Goal: Use online tool/utility: Utilize a website feature to perform a specific function

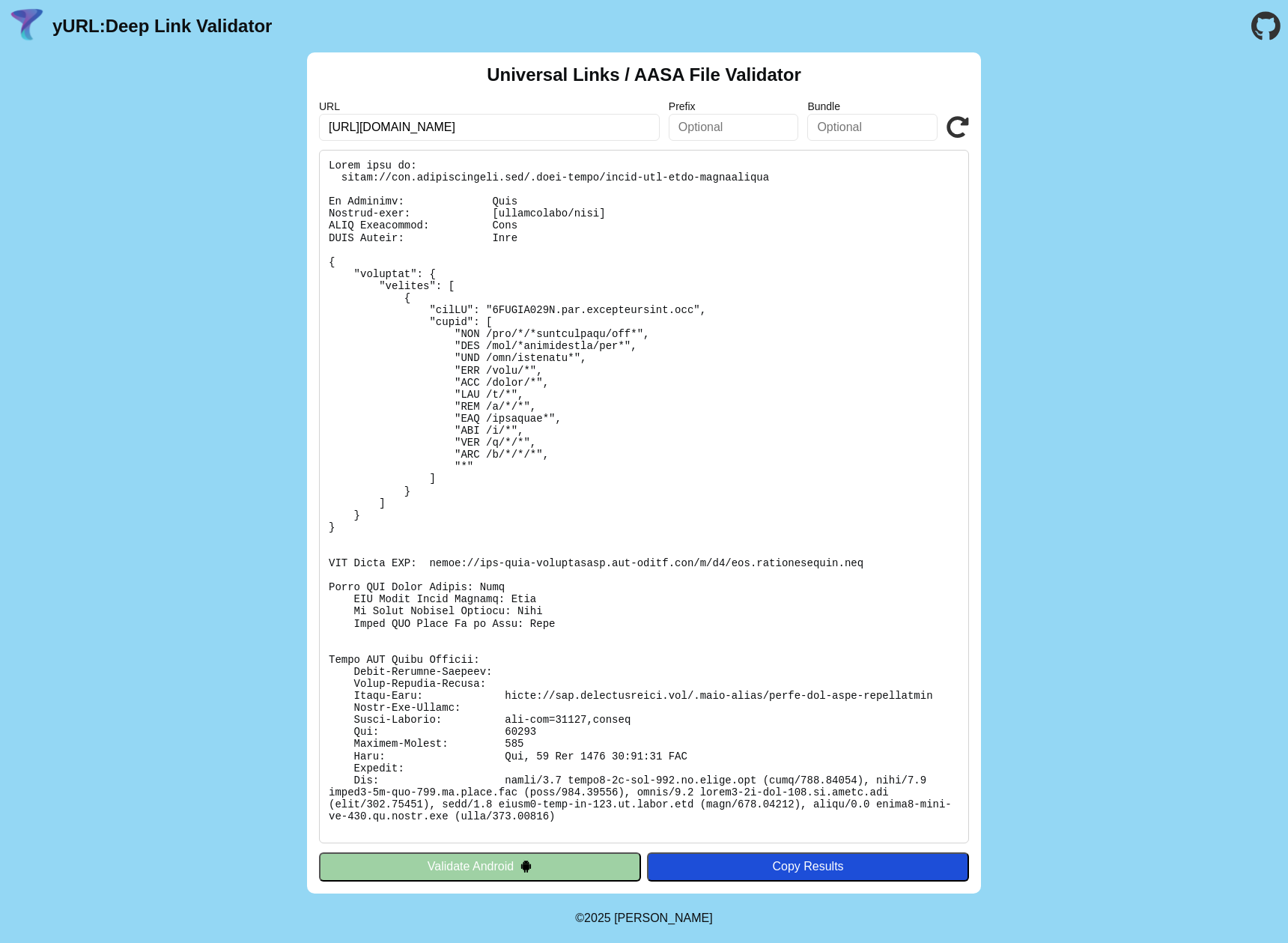
click at [493, 455] on pre at bounding box center [644, 497] width 650 height 694
click at [509, 457] on pre at bounding box center [644, 497] width 650 height 694
click at [504, 456] on pre at bounding box center [644, 497] width 650 height 694
click at [508, 457] on pre at bounding box center [644, 497] width 650 height 694
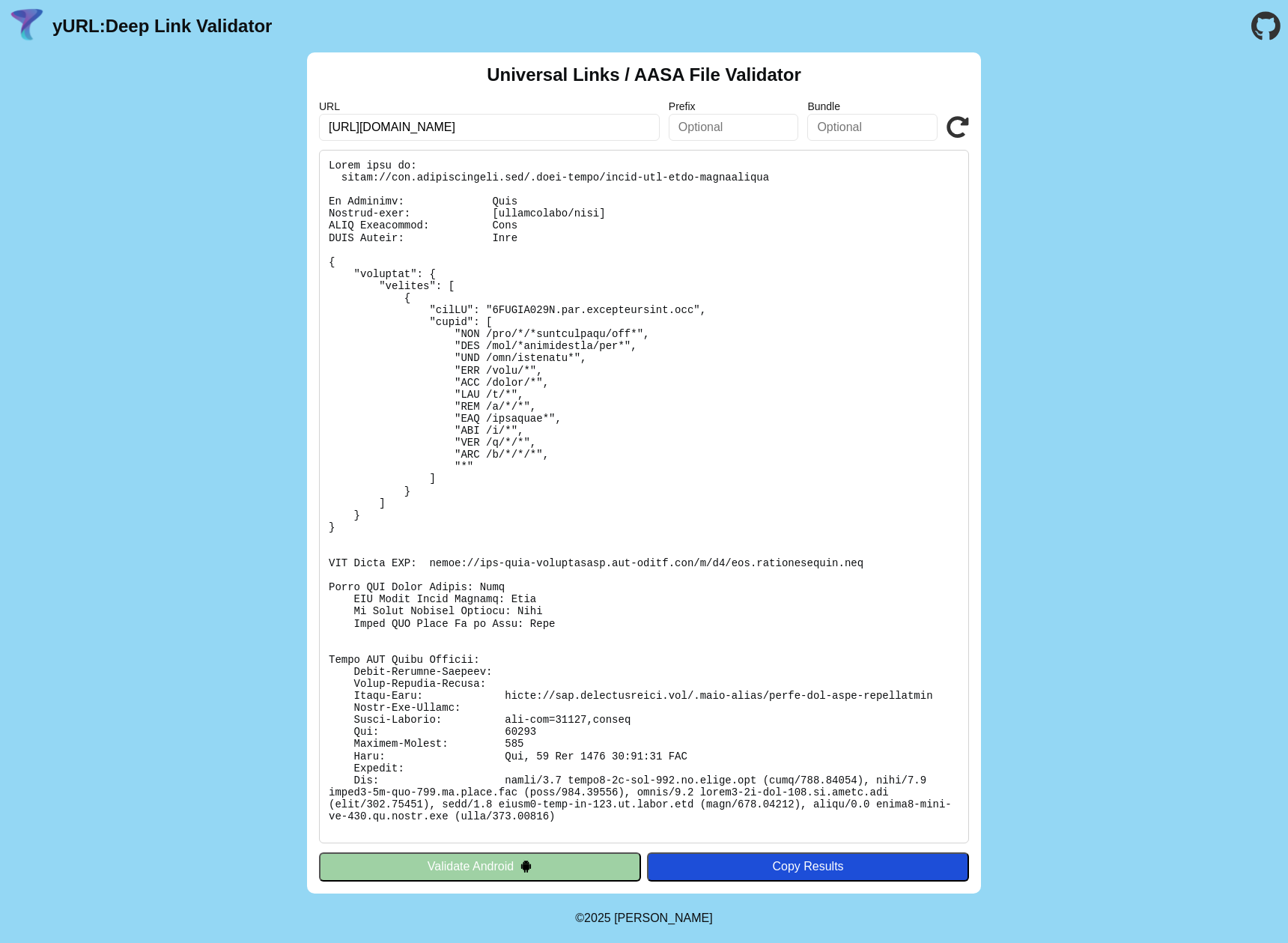
click at [518, 452] on pre at bounding box center [644, 497] width 650 height 694
click at [534, 456] on pre at bounding box center [644, 497] width 650 height 694
click at [534, 455] on pre at bounding box center [644, 497] width 650 height 694
click at [496, 457] on pre at bounding box center [644, 497] width 650 height 694
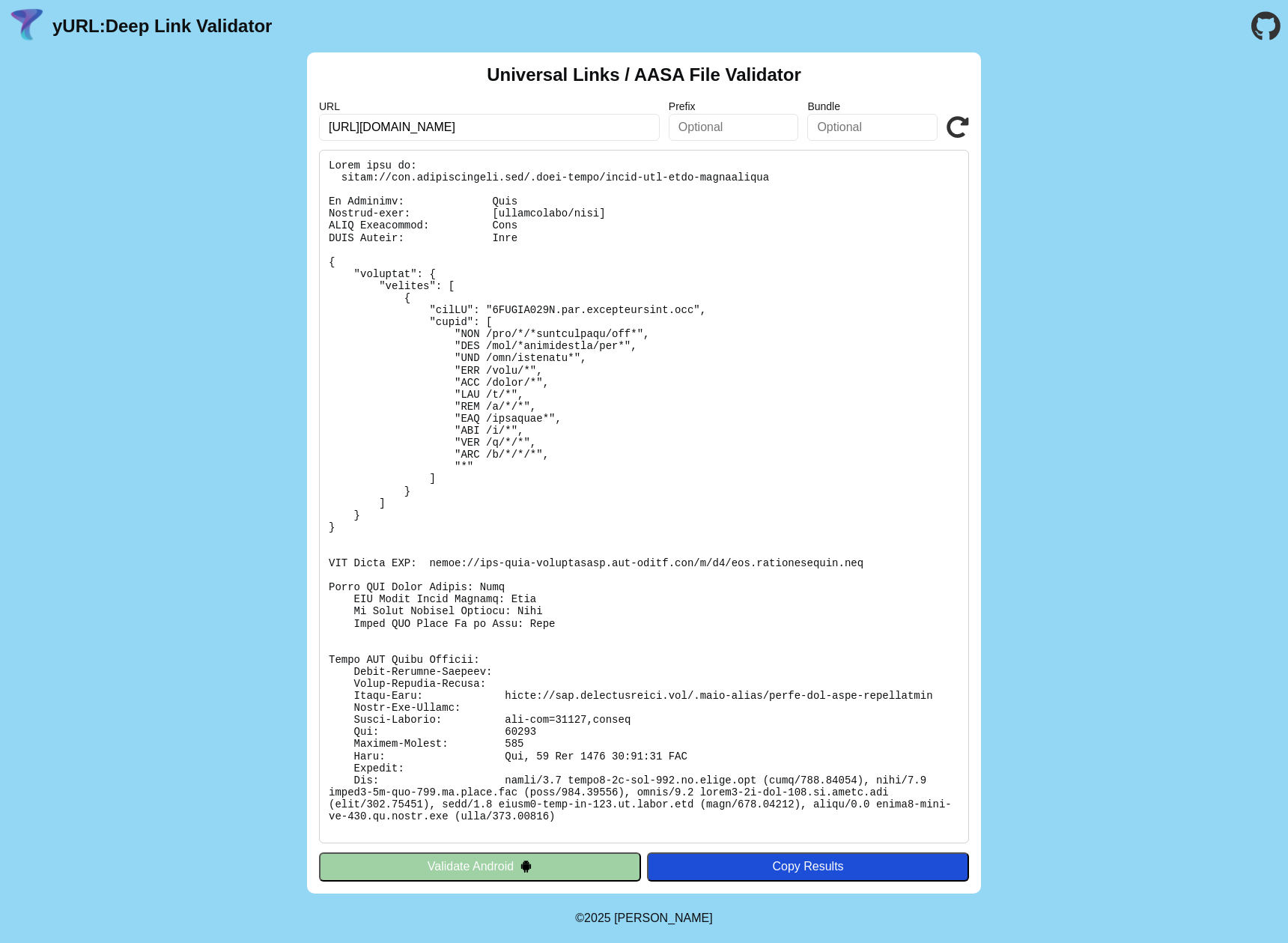
click at [467, 454] on pre at bounding box center [644, 497] width 650 height 694
copy pre "NOT /s/*/*/*"
drag, startPoint x: 467, startPoint y: 454, endPoint x: 530, endPoint y: 453, distance: 63.0
click at [530, 453] on pre at bounding box center [644, 497] width 650 height 694
